Goal: Transaction & Acquisition: Purchase product/service

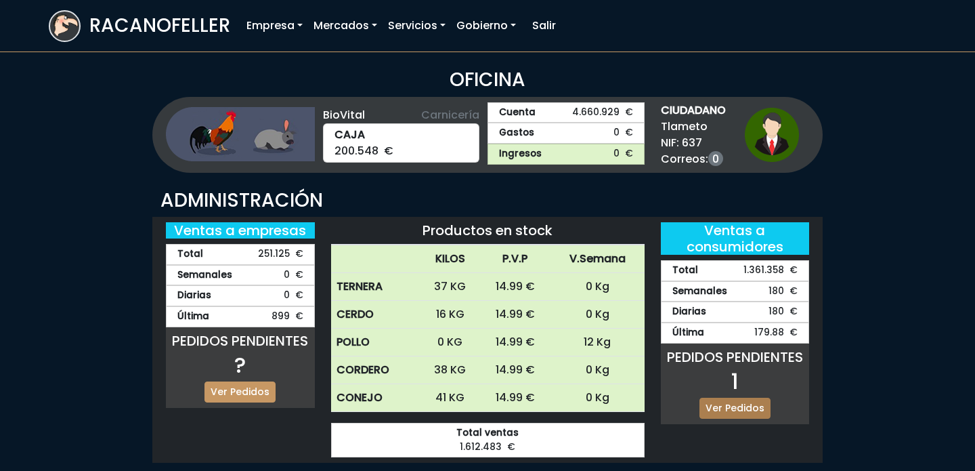
click at [729, 407] on link "Ver Pedidos" at bounding box center [734, 407] width 71 height 21
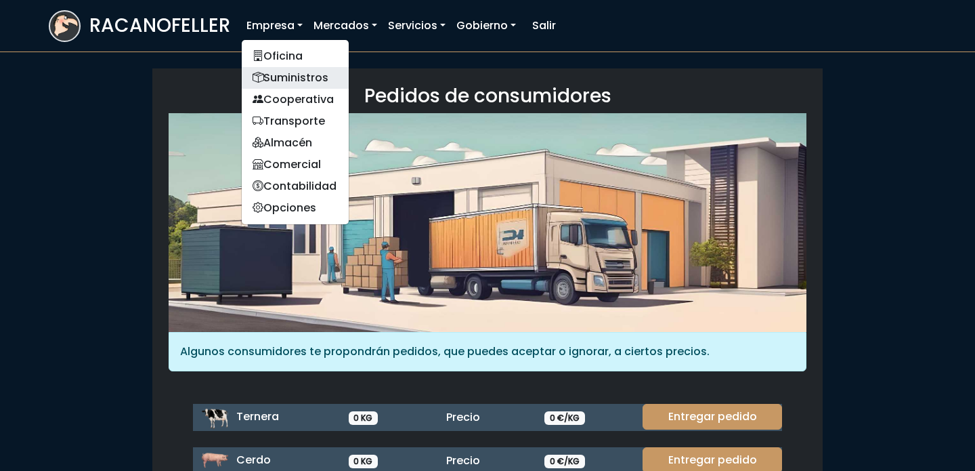
click at [283, 80] on link "Suministros" at bounding box center [295, 78] width 107 height 22
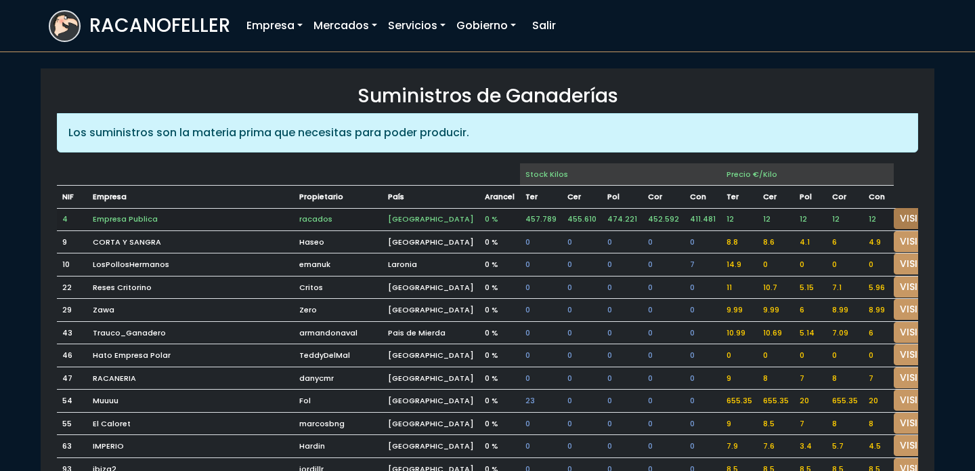
click at [894, 216] on link "VISITAR" at bounding box center [918, 218] width 49 height 21
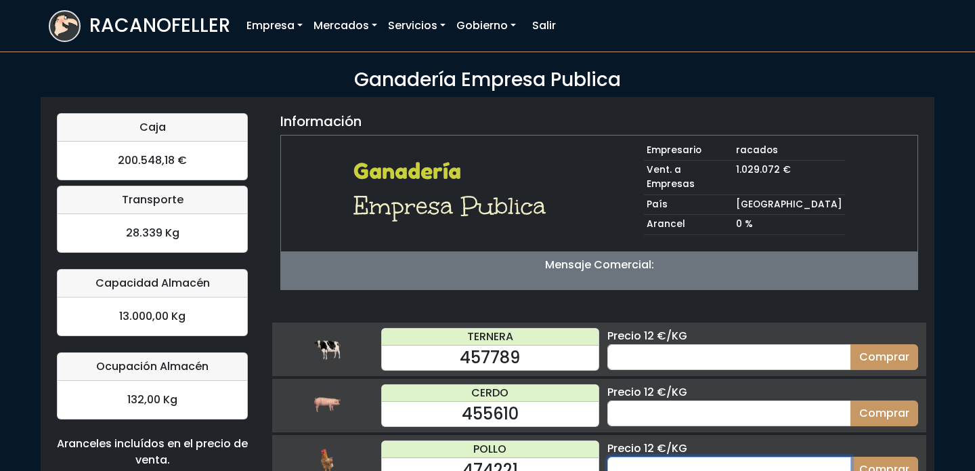
click at [705, 456] on input "number" at bounding box center [729, 469] width 244 height 26
type input "50"
click at [850, 456] on button "Comprar" at bounding box center [884, 469] width 68 height 26
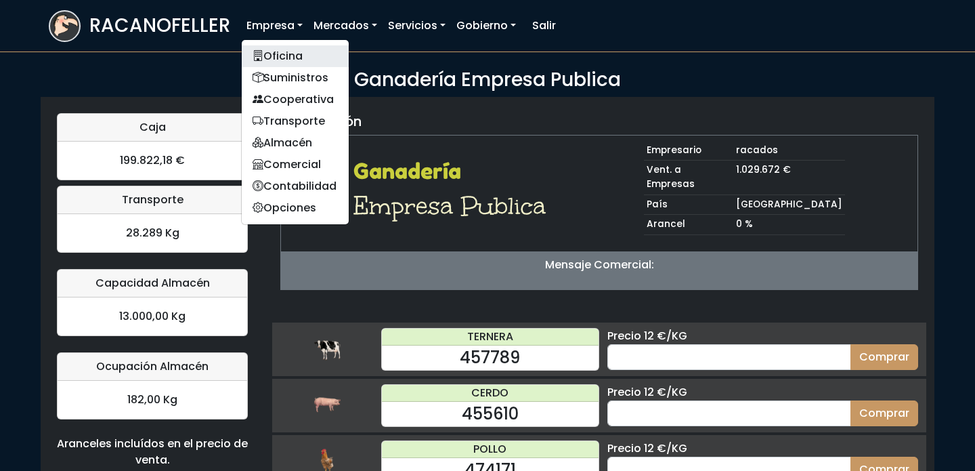
click at [298, 58] on link "Oficina" at bounding box center [295, 56] width 107 height 22
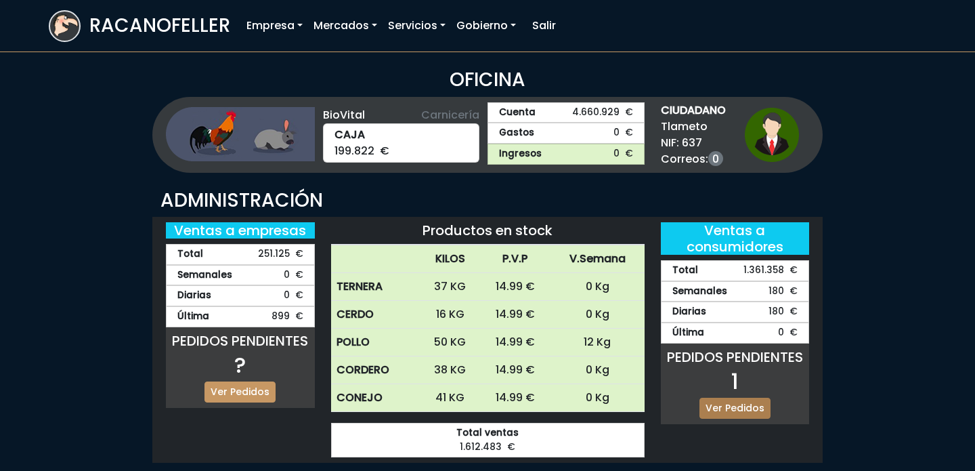
click at [737, 411] on link "Ver Pedidos" at bounding box center [734, 407] width 71 height 21
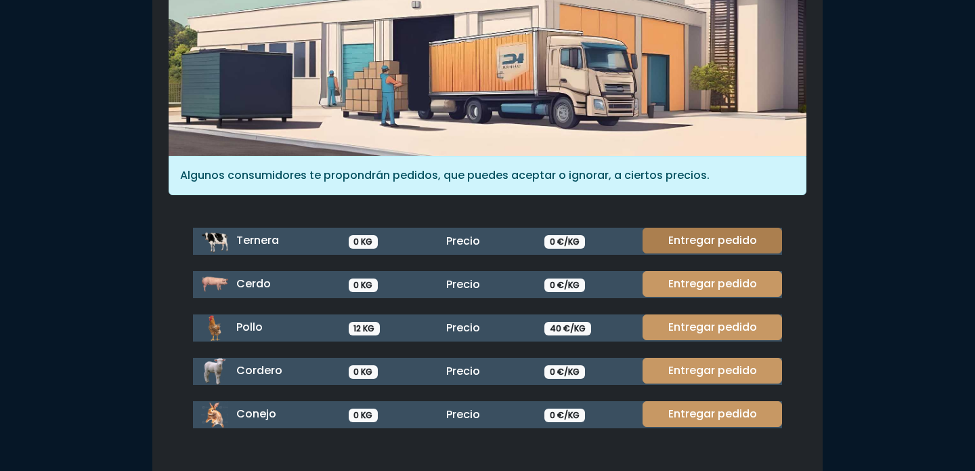
scroll to position [180, 0]
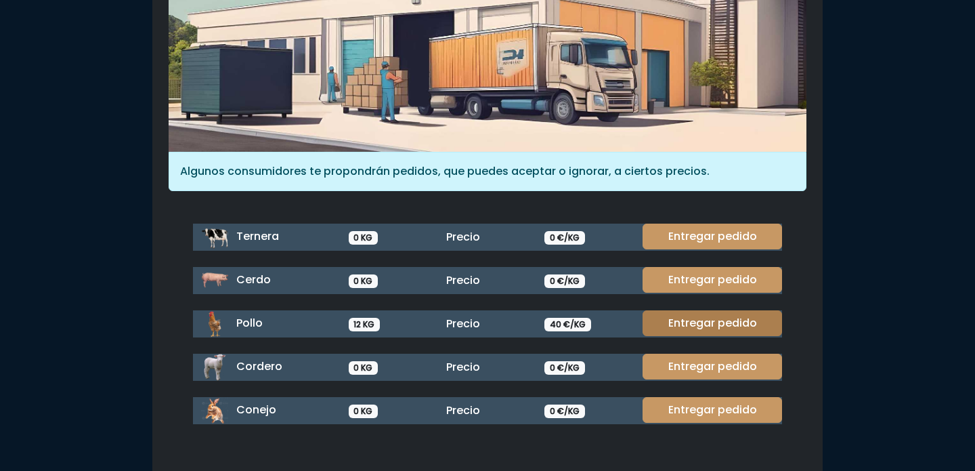
click at [726, 311] on link "Entregar pedido" at bounding box center [712, 323] width 139 height 26
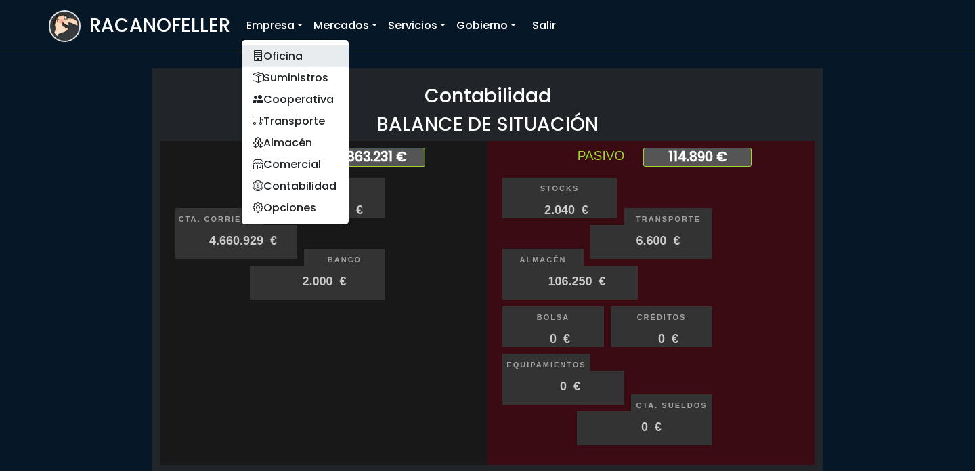
click at [275, 56] on link "Oficina" at bounding box center [295, 56] width 107 height 22
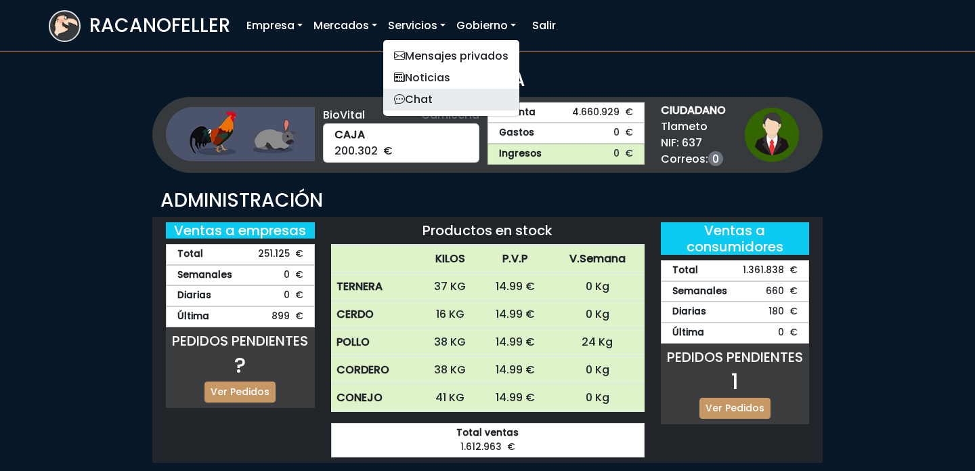
click at [431, 98] on link "Chat" at bounding box center [451, 100] width 136 height 22
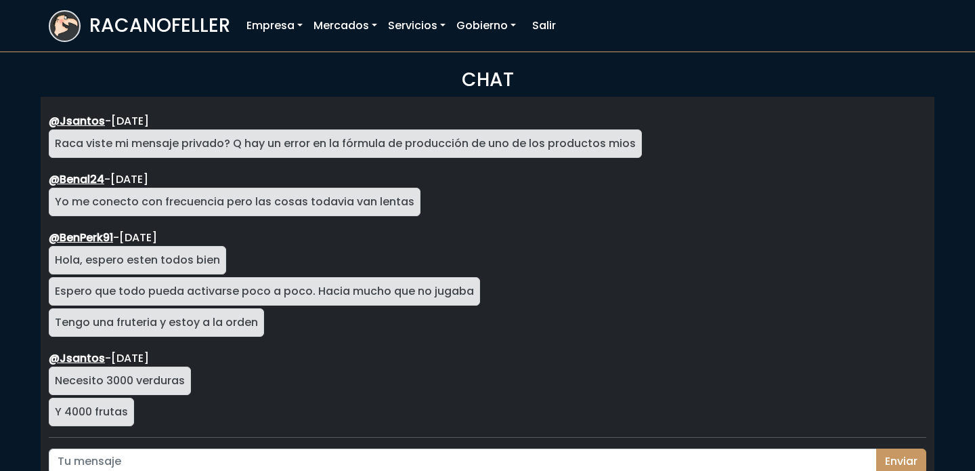
scroll to position [2257, 0]
